Goal: Transaction & Acquisition: Download file/media

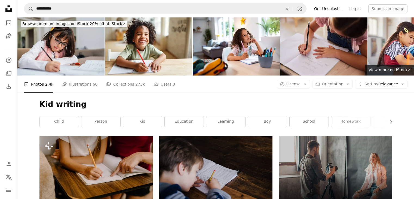
scroll to position [289, 0]
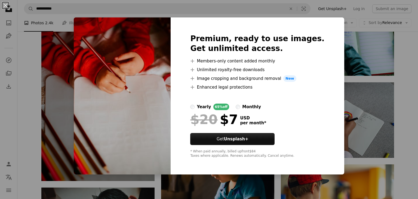
click at [400, 46] on div "An X shape Premium, ready to use images. Get unlimited access. A plus sign Memb…" at bounding box center [209, 99] width 418 height 199
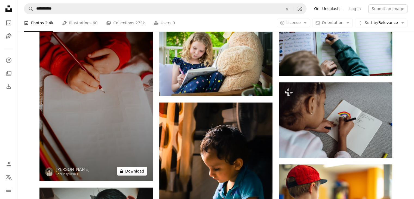
click at [144, 167] on button "A lock Download" at bounding box center [132, 171] width 30 height 9
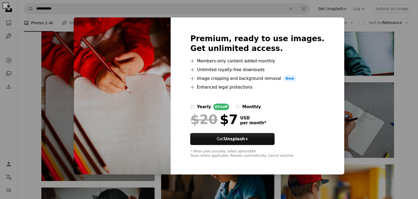
click at [411, 62] on div "An X shape Premium, ready to use images. Get unlimited access. A plus sign Memb…" at bounding box center [209, 99] width 418 height 199
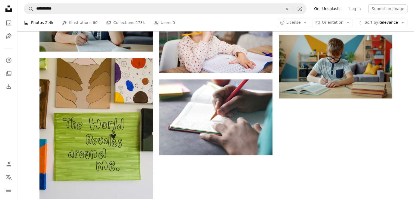
scroll to position [655, 0]
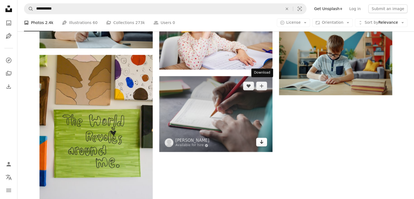
click at [261, 138] on icon "Arrow pointing down" at bounding box center [261, 141] width 4 height 7
